Goal: Navigation & Orientation: Find specific page/section

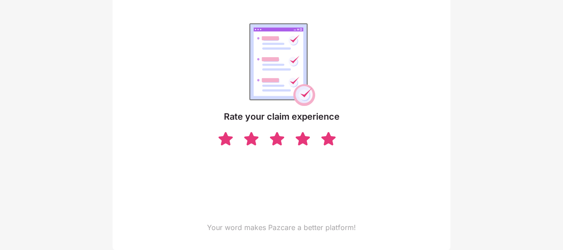
click at [328, 144] on img at bounding box center [328, 139] width 17 height 16
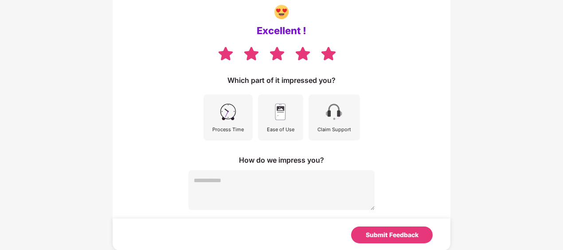
click at [213, 118] on div "Process Time" at bounding box center [227, 117] width 49 height 46
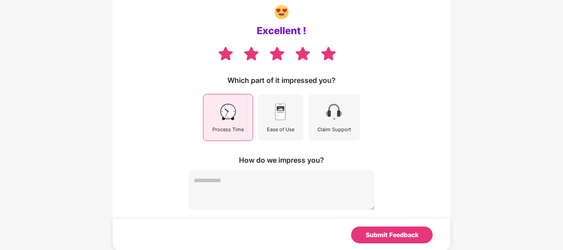
click at [285, 109] on img at bounding box center [280, 112] width 20 height 20
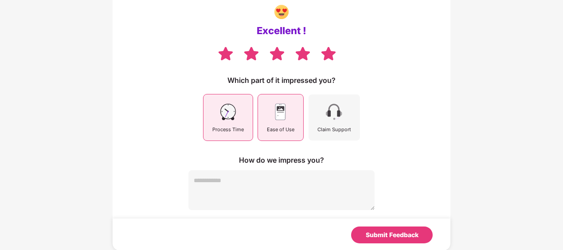
click at [342, 122] on div "Claim Support" at bounding box center [333, 117] width 51 height 46
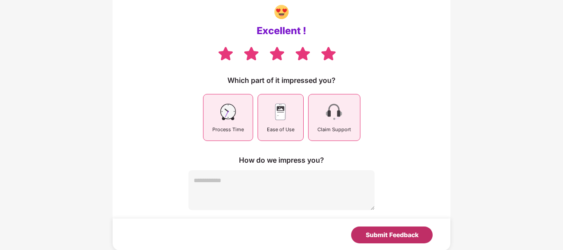
click at [393, 230] on div "Submit Feedback" at bounding box center [391, 235] width 53 height 10
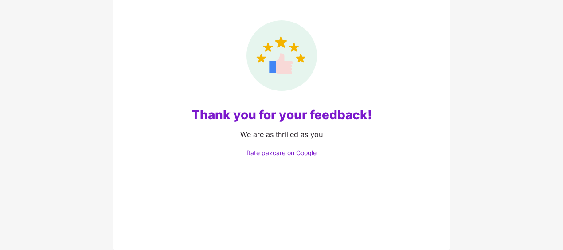
scroll to position [78, 0]
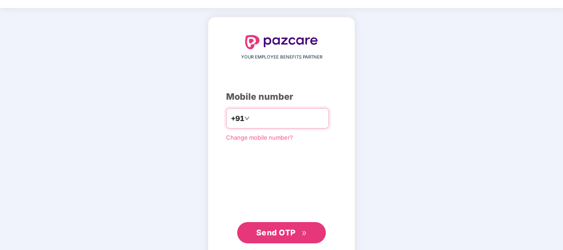
scroll to position [43, 0]
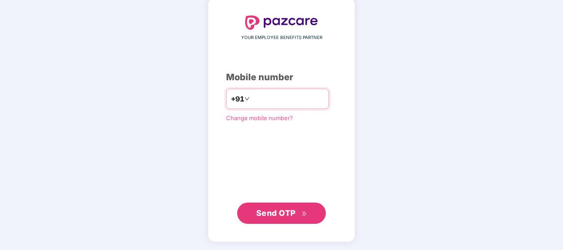
type input "**********"
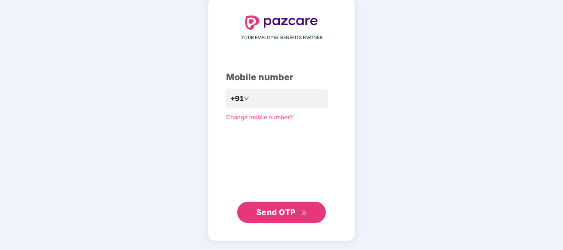
click at [291, 213] on span "Send OTP" at bounding box center [275, 211] width 39 height 9
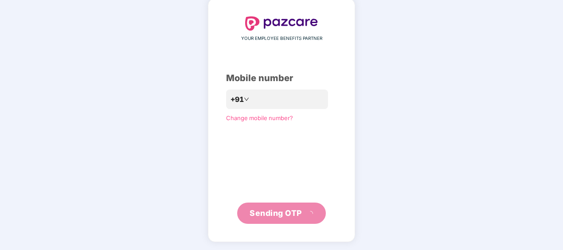
scroll to position [39, 0]
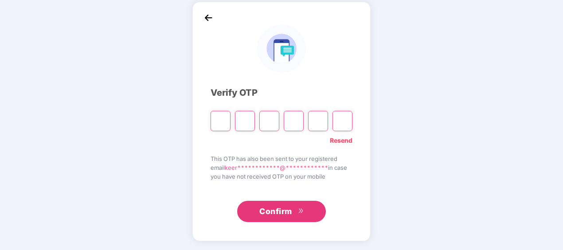
type input "*"
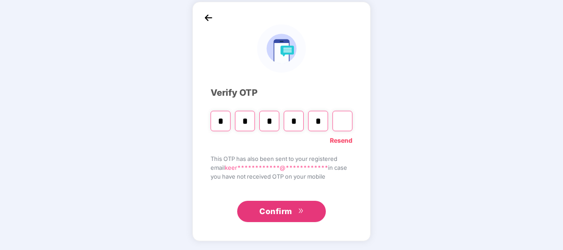
type input "*"
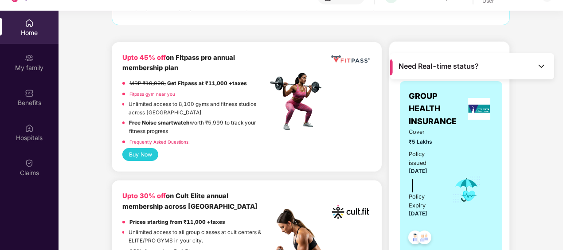
scroll to position [133, 0]
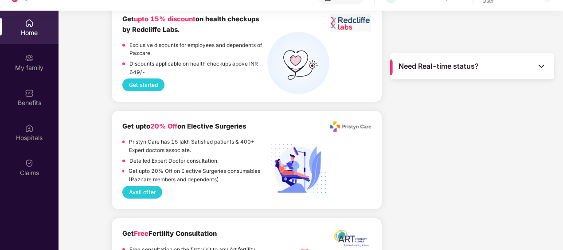
scroll to position [1285, 0]
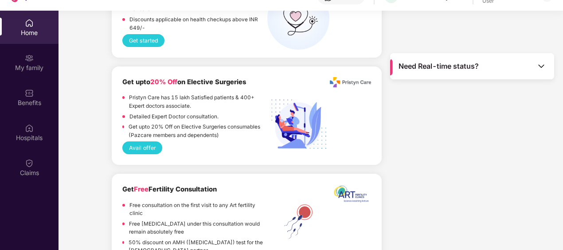
click at [349, 81] on img at bounding box center [351, 82] width 42 height 10
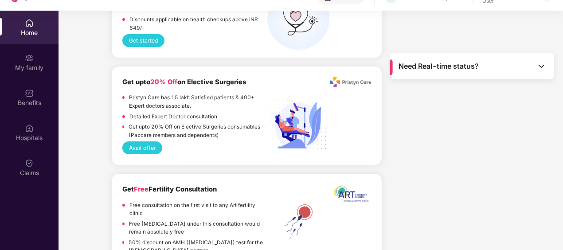
click at [349, 81] on img at bounding box center [351, 82] width 42 height 10
click at [348, 81] on img at bounding box center [351, 82] width 42 height 10
click at [348, 82] on img at bounding box center [351, 82] width 42 height 10
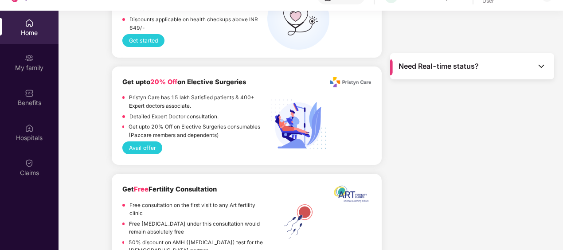
click at [344, 80] on img at bounding box center [351, 82] width 42 height 10
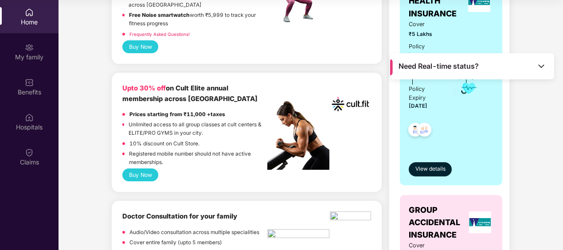
scroll to position [0, 0]
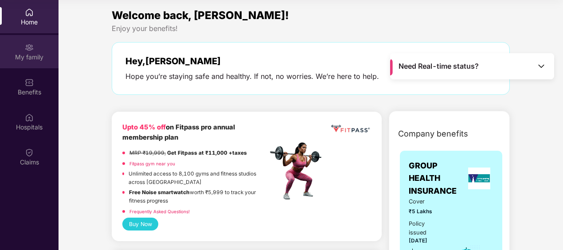
click at [18, 51] on div "My family" at bounding box center [29, 51] width 58 height 33
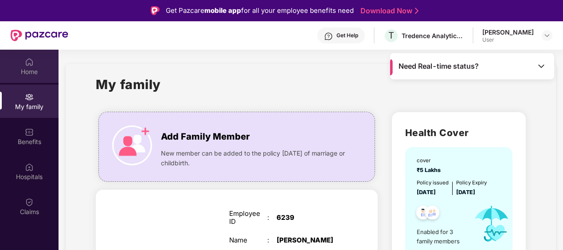
click at [27, 73] on div "Home" at bounding box center [29, 71] width 58 height 9
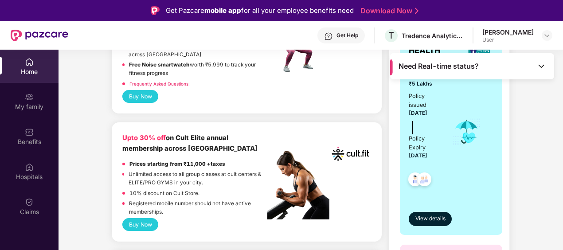
scroll to position [399, 0]
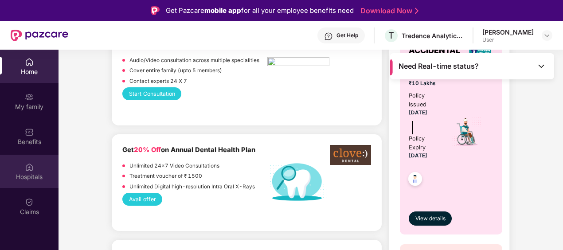
click at [28, 177] on div "Hospitals" at bounding box center [29, 176] width 58 height 9
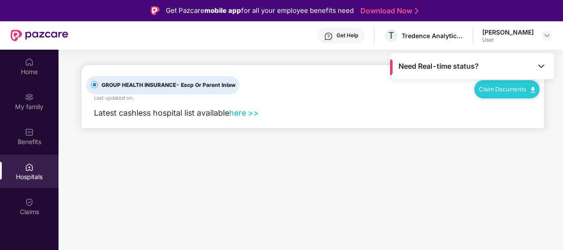
click at [245, 115] on link "here >>" at bounding box center [244, 112] width 30 height 9
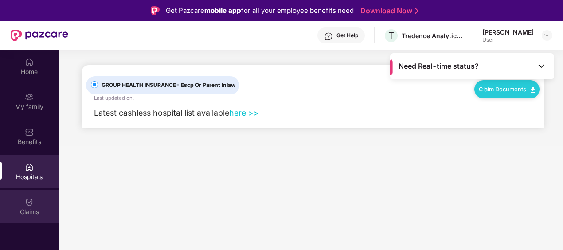
click at [33, 198] on img at bounding box center [29, 202] width 9 height 9
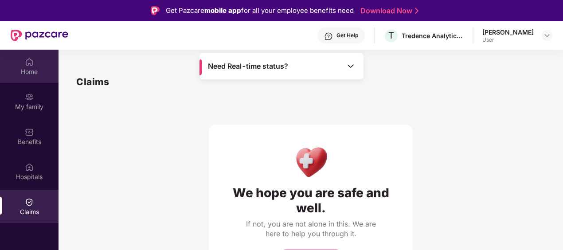
click at [24, 62] on div "Home" at bounding box center [29, 66] width 58 height 33
